Goal: Navigation & Orientation: Find specific page/section

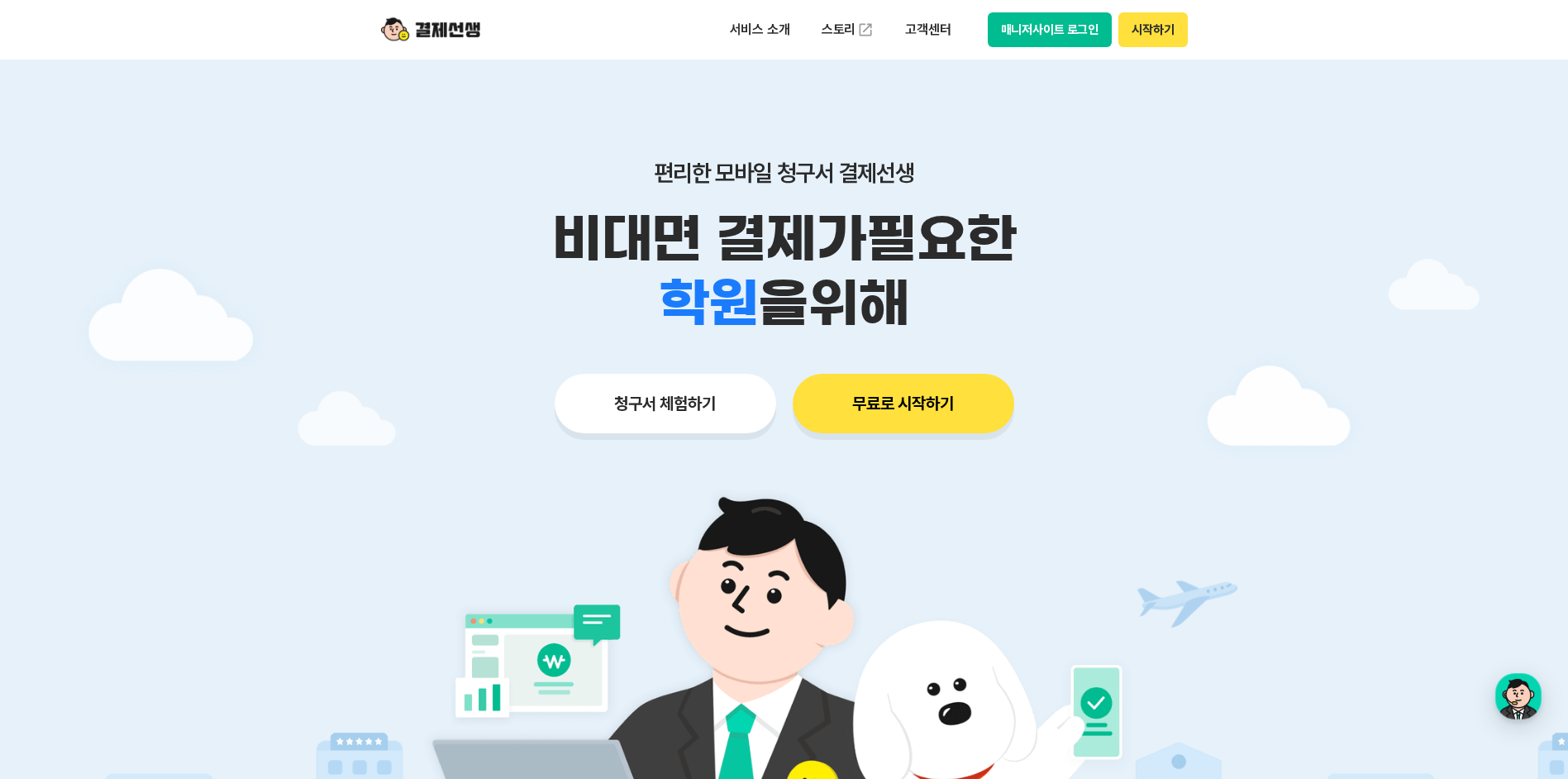
drag, startPoint x: 0, startPoint y: 0, endPoint x: 1034, endPoint y: 41, distance: 1034.8
click at [1034, 41] on button "매니저사이트 로그인" at bounding box center [1050, 30] width 125 height 34
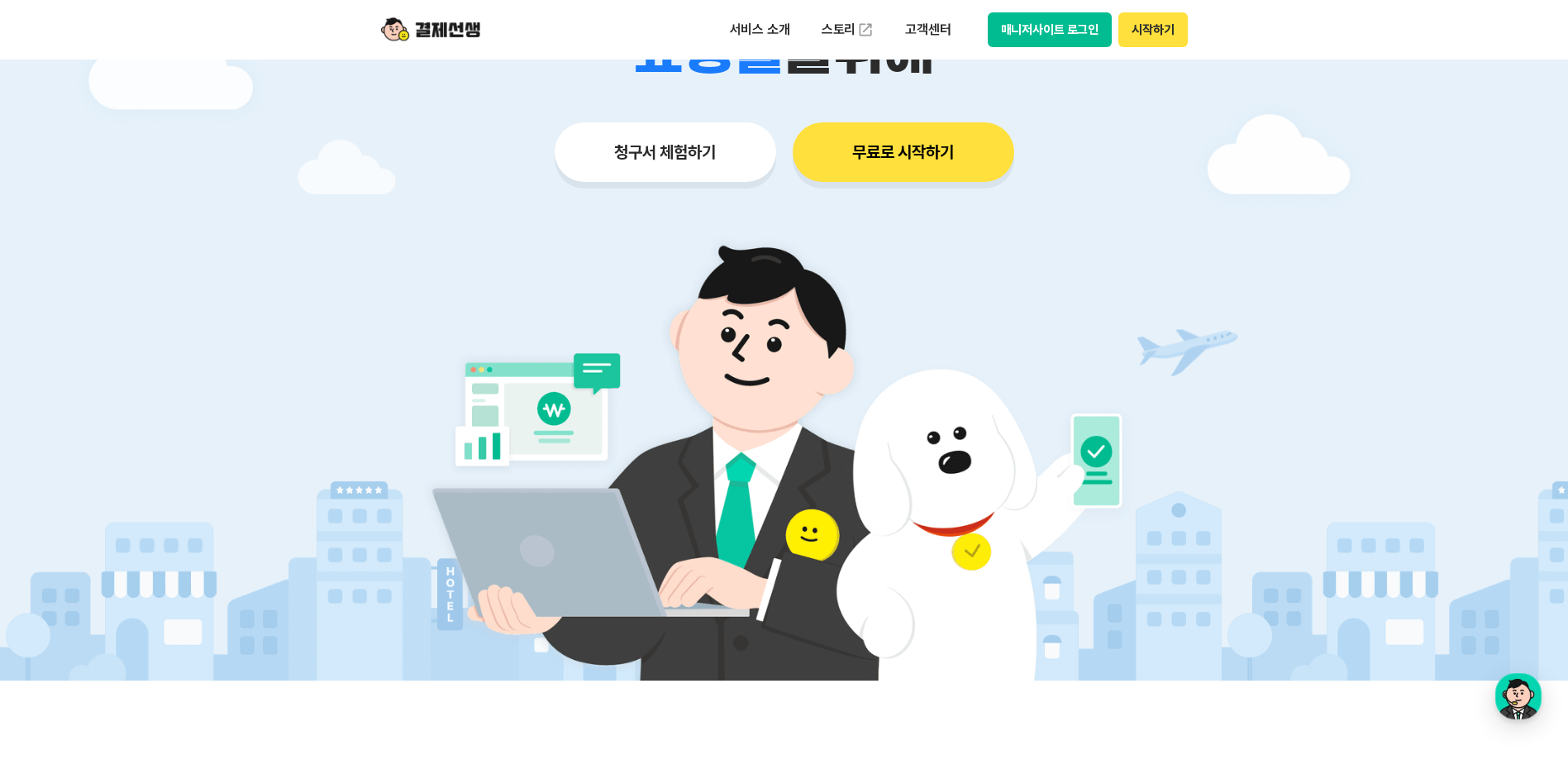
scroll to position [83, 0]
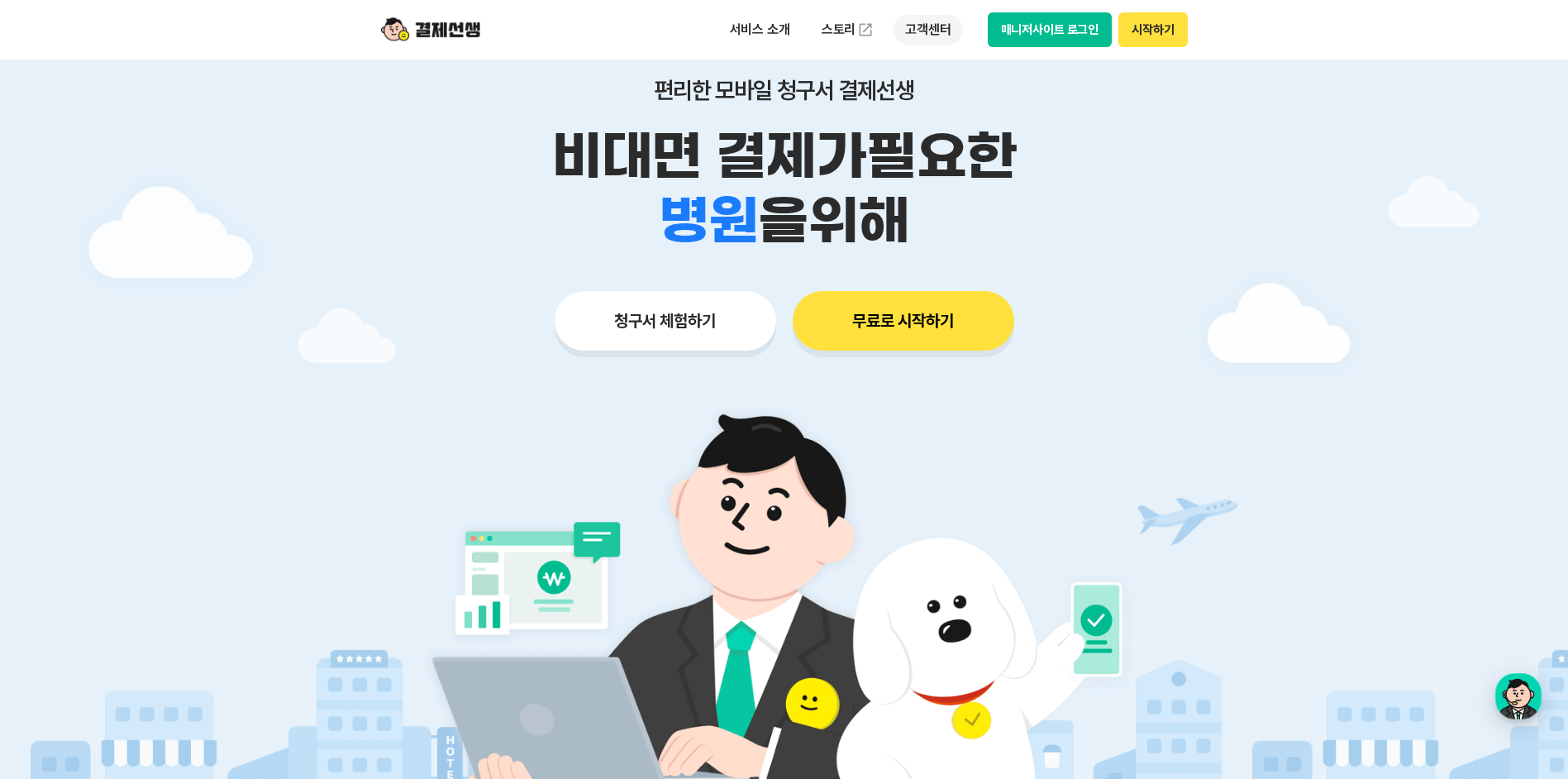
click at [911, 29] on p "고객센터" at bounding box center [928, 30] width 69 height 30
click at [672, 198] on li "골프장" at bounding box center [708, 187] width 150 height 64
click at [489, 30] on div "서비스 소개 스토리 고객센터 매니저사이트 로그인 시작하기" at bounding box center [784, 30] width 847 height 59
click at [460, 30] on img at bounding box center [431, 30] width 99 height 32
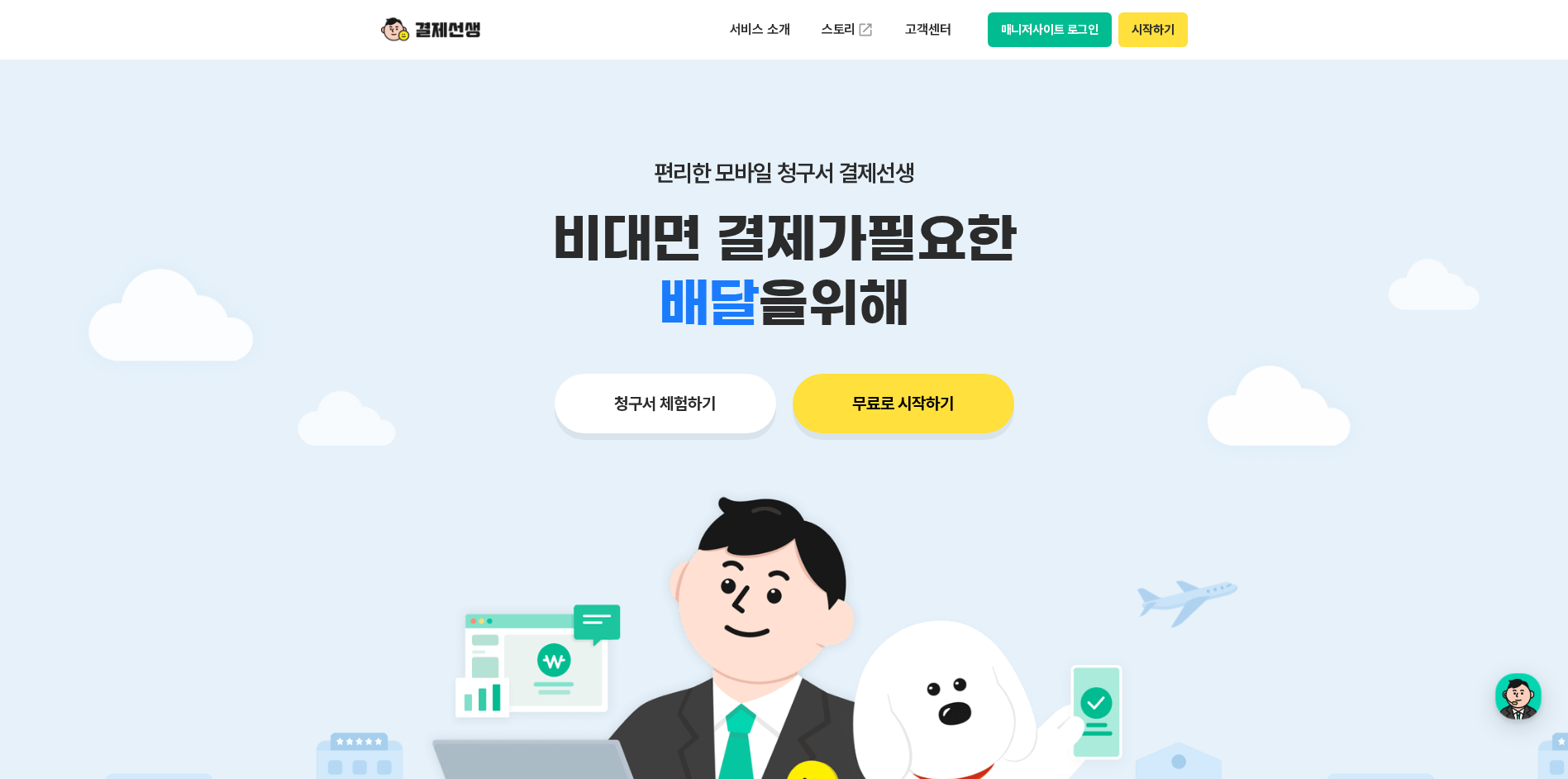
click at [460, 30] on img at bounding box center [431, 30] width 99 height 32
click at [1041, 30] on button "매니저사이트 로그인" at bounding box center [1050, 30] width 125 height 34
